Goal: Task Accomplishment & Management: Use online tool/utility

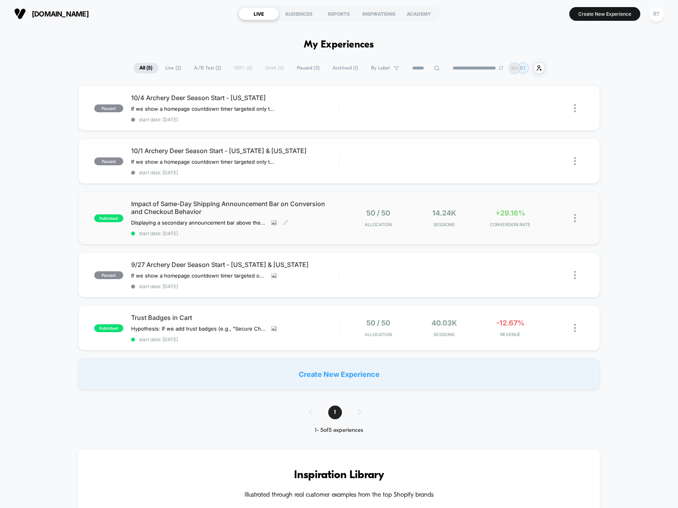
click at [143, 211] on span "Impact of Same-Day Shipping Announcement Bar on Conversion and Checkout Behavior" at bounding box center [235, 208] width 208 height 16
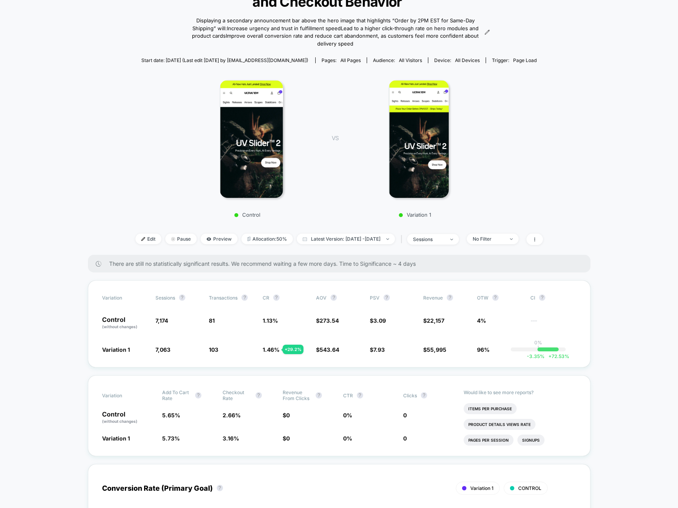
scroll to position [77, 0]
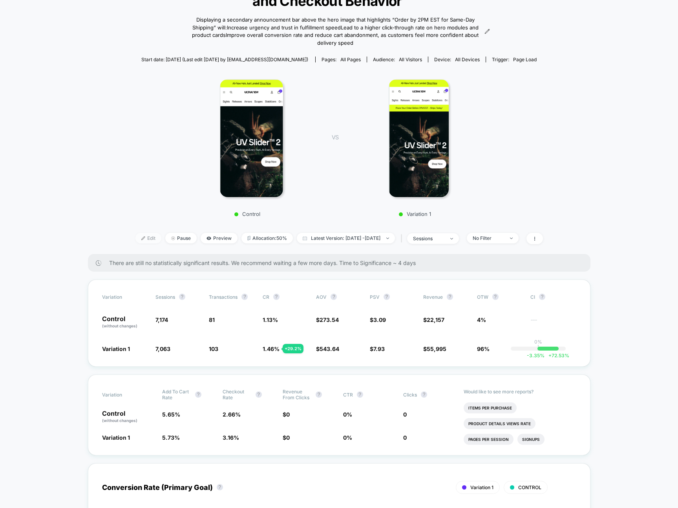
click at [135, 234] on span "Edit" at bounding box center [148, 238] width 26 height 11
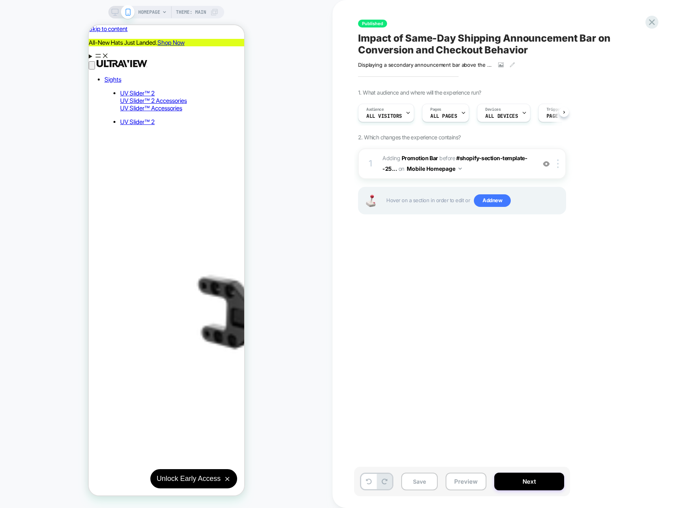
scroll to position [0, 0]
click at [333, 61] on div "Published Impact of Same-Day Shipping Announcement Bar on Conversion and Checko…" at bounding box center [506, 254] width 346 height 508
click at [115, 13] on icon at bounding box center [115, 12] width 7 height 7
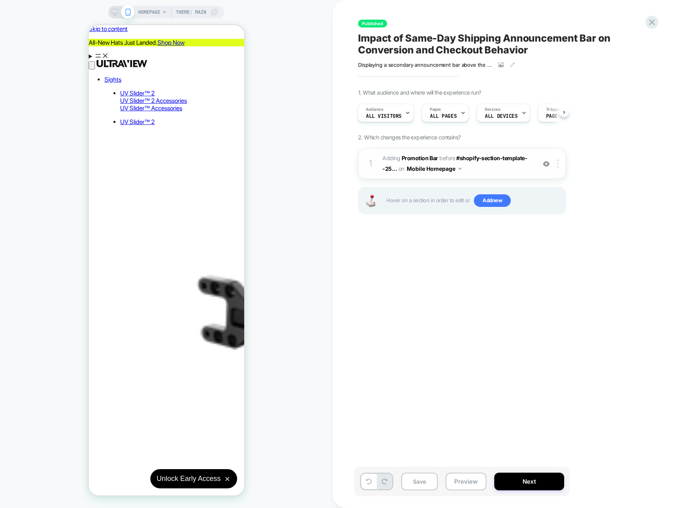
click at [547, 165] on img at bounding box center [546, 164] width 7 height 7
click at [545, 162] on img at bounding box center [546, 164] width 7 height 7
click at [467, 480] on button "Preview" at bounding box center [466, 482] width 41 height 18
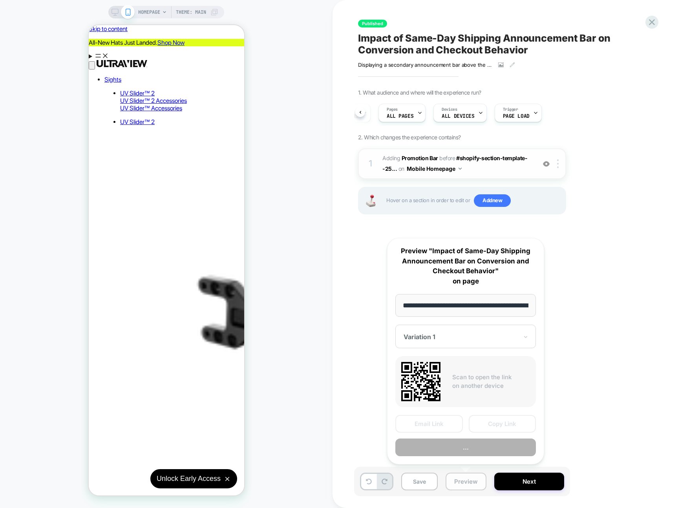
scroll to position [0, 29]
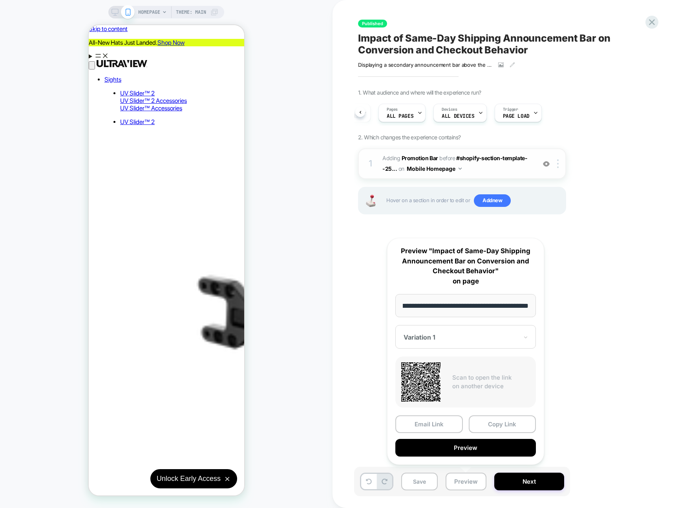
click at [479, 303] on input "**********" at bounding box center [465, 305] width 141 height 23
click at [506, 423] on button "Copy Link" at bounding box center [503, 424] width 68 height 18
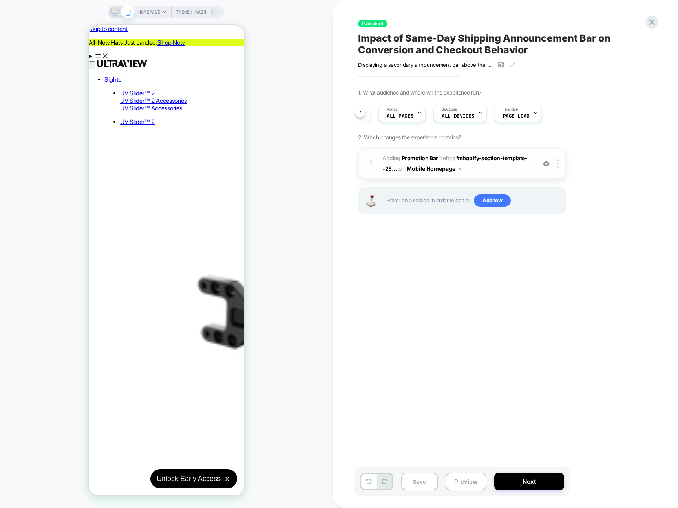
click at [454, 238] on div "Published Impact of Same-Day Shipping Announcement Bar on Conversion and Checko…" at bounding box center [501, 254] width 294 height 492
click at [459, 169] on img at bounding box center [460, 169] width 3 height 2
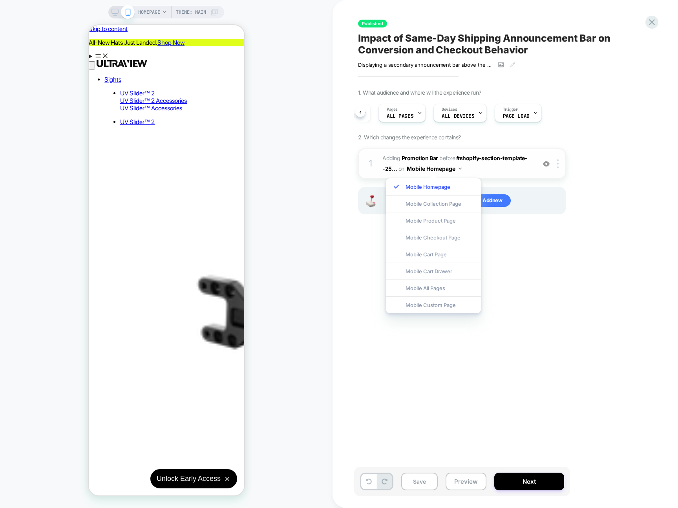
click at [462, 168] on span "#_loomi_addon_1759105276208 Adding Promotion Bar BEFORE #shopify-section-templa…" at bounding box center [457, 163] width 150 height 21
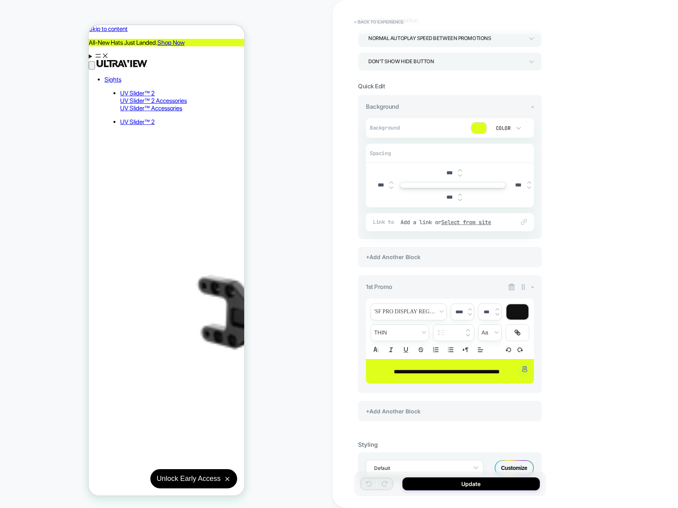
scroll to position [75, 0]
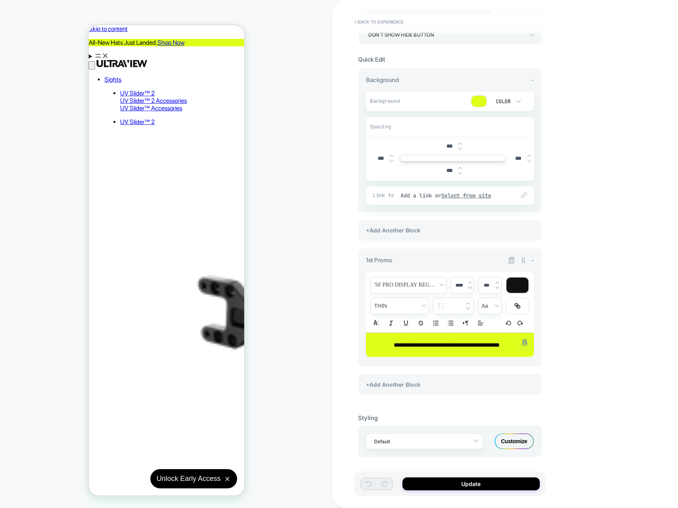
click at [474, 346] on span "**********" at bounding box center [447, 345] width 106 height 6
type input "****"
click at [474, 345] on span "**********" at bounding box center [447, 345] width 106 height 6
click at [475, 345] on span "**********" at bounding box center [447, 345] width 106 height 6
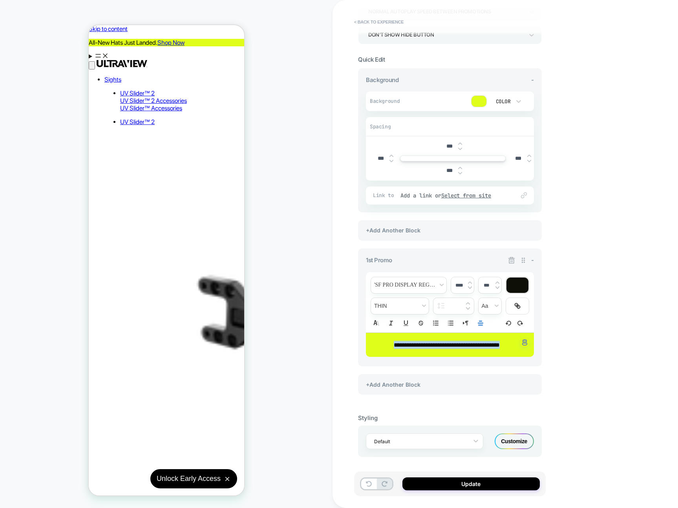
copy span "**********"
click at [618, 208] on div "**********" at bounding box center [506, 254] width 346 height 508
click at [365, 20] on button "< Back to experience" at bounding box center [378, 22] width 57 height 13
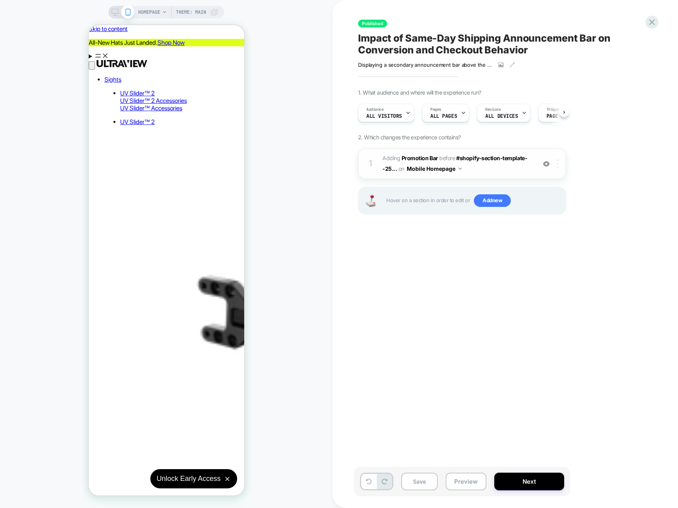
scroll to position [0, 0]
click at [559, 163] on div at bounding box center [559, 163] width 13 height 9
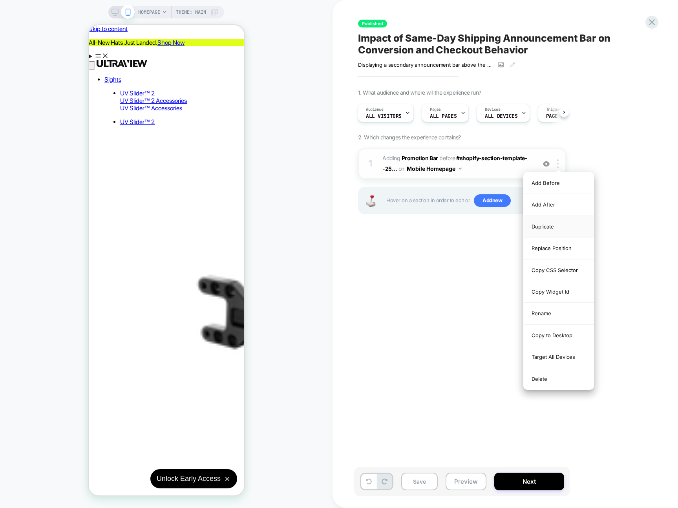
click at [554, 224] on div "Duplicate" at bounding box center [559, 227] width 70 height 22
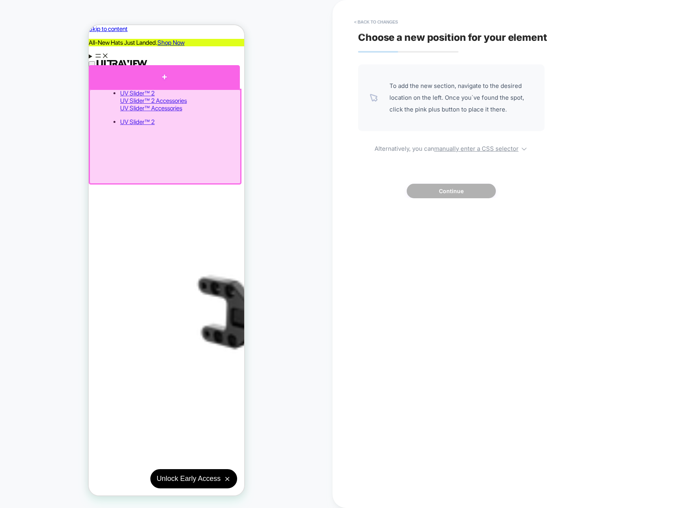
click at [165, 81] on div at bounding box center [163, 77] width 151 height 24
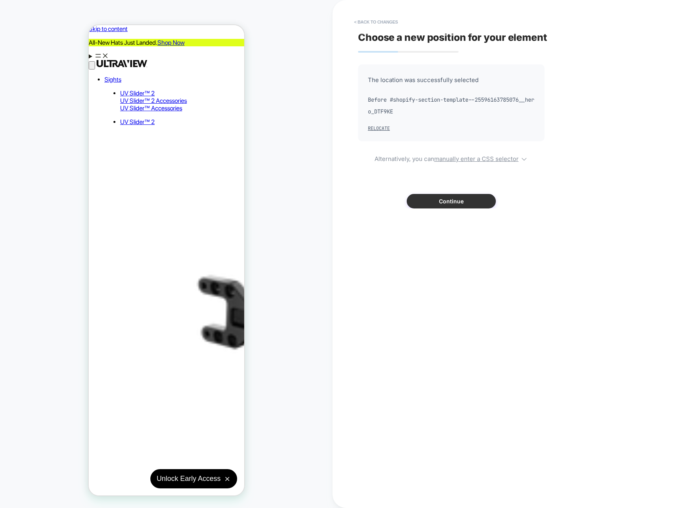
click at [450, 203] on button "Continue" at bounding box center [451, 201] width 89 height 15
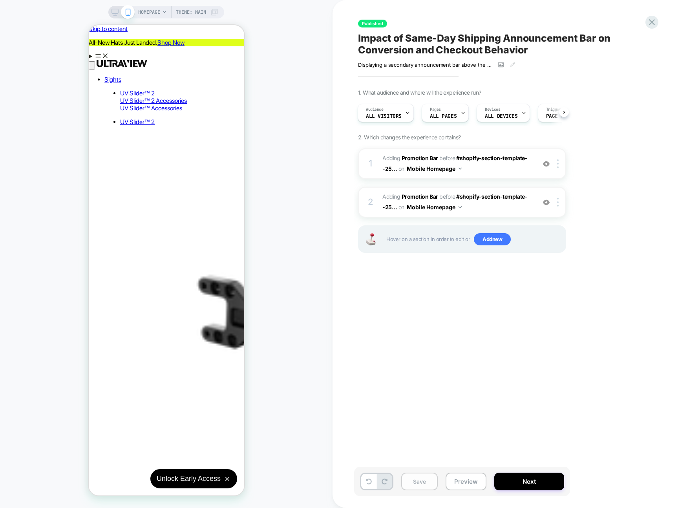
click at [415, 479] on button "Save" at bounding box center [419, 482] width 37 height 18
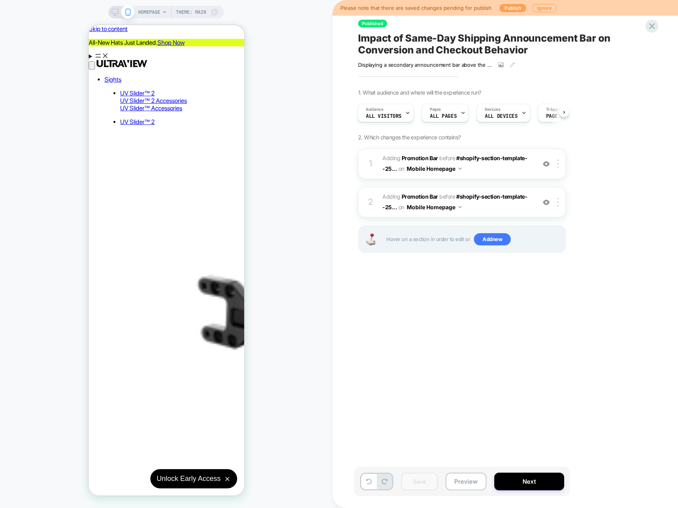
click at [502, 9] on button "Publish" at bounding box center [512, 8] width 27 height 8
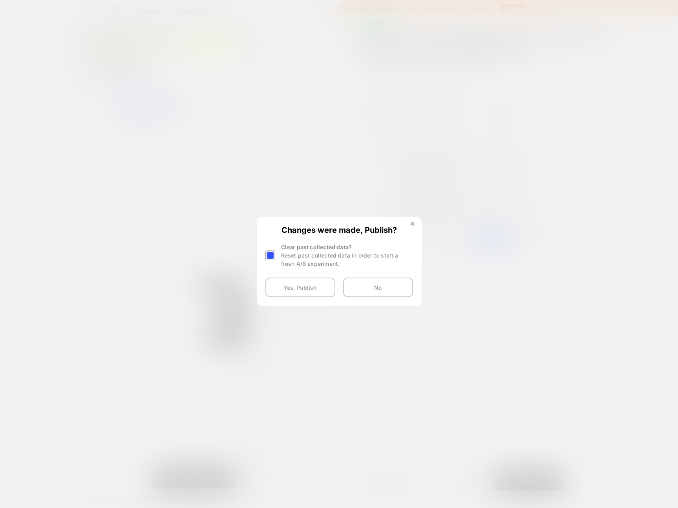
click at [274, 257] on div at bounding box center [270, 256] width 10 height 10
click at [300, 287] on button "Yes, Publish" at bounding box center [300, 288] width 70 height 20
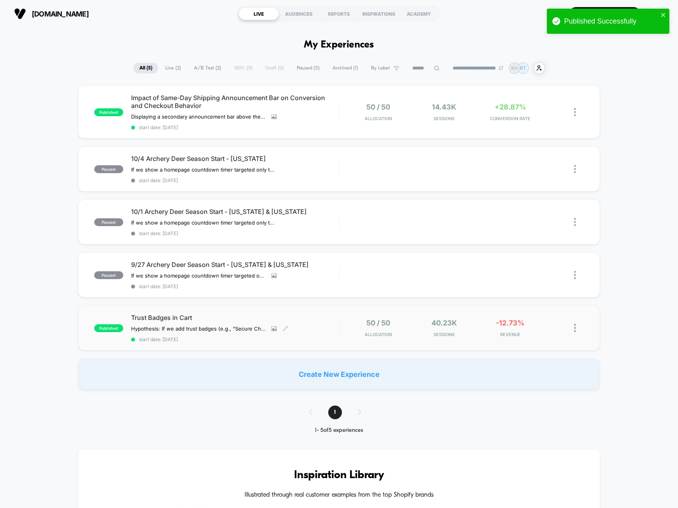
click at [164, 318] on span "Trust Badges in Cart" at bounding box center [235, 318] width 208 height 8
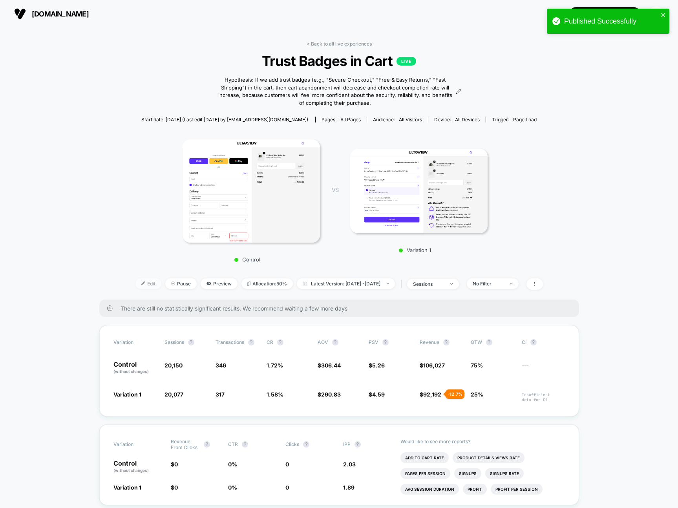
click at [141, 280] on span "Edit" at bounding box center [148, 283] width 26 height 11
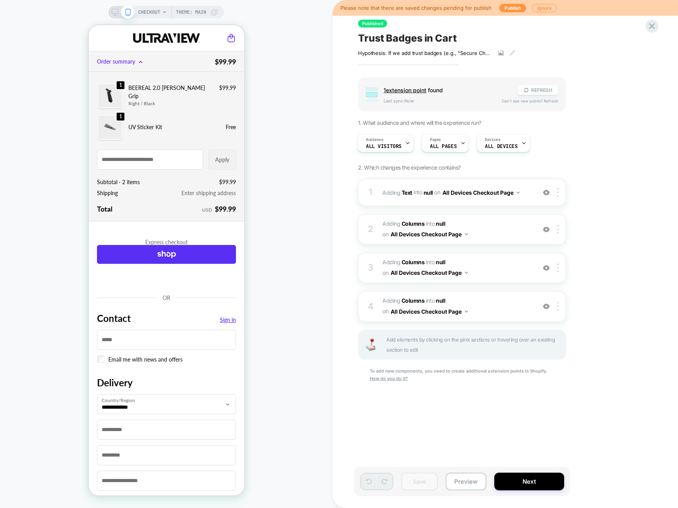
click at [539, 88] on button "REFRESH" at bounding box center [538, 90] width 41 height 10
click at [509, 7] on button "Publish" at bounding box center [512, 8] width 27 height 8
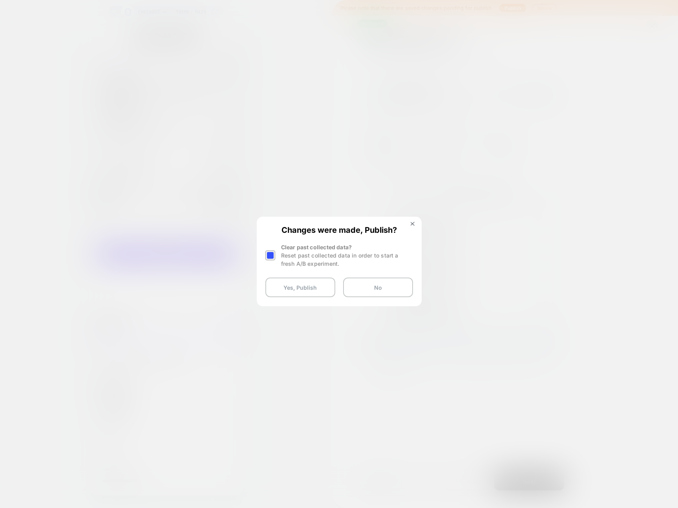
click at [284, 260] on div "Reset past collected data in order to start a fresh A/B experiment." at bounding box center [347, 259] width 132 height 16
drag, startPoint x: 279, startPoint y: 256, endPoint x: 275, endPoint y: 257, distance: 4.3
click at [279, 256] on div "Clear past collected data? Reset past collected data in order to start a fresh …" at bounding box center [339, 255] width 148 height 25
click at [274, 257] on div at bounding box center [270, 256] width 10 height 10
click at [293, 288] on button "Yes, Publish" at bounding box center [300, 288] width 70 height 20
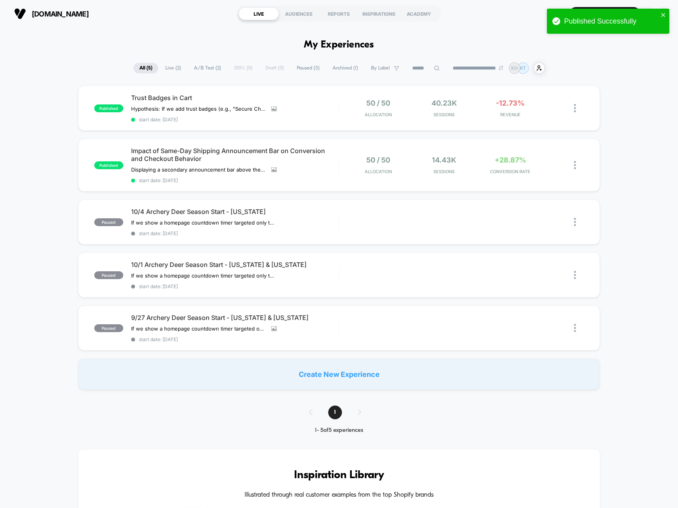
click at [26, 107] on div "published Trust Badges in Cart Hypothesis: If we add trust badges (e.g., "Secur…" at bounding box center [339, 238] width 678 height 304
click at [24, 106] on div "published Trust Badges in Cart Hypothesis: If we add trust badges (e.g., "Secur…" at bounding box center [339, 238] width 678 height 304
click at [662, 18] on icon "close" at bounding box center [663, 15] width 5 height 6
click at [363, 46] on h1 "My Experiences" at bounding box center [339, 44] width 70 height 11
